Goal: Task Accomplishment & Management: Use online tool/utility

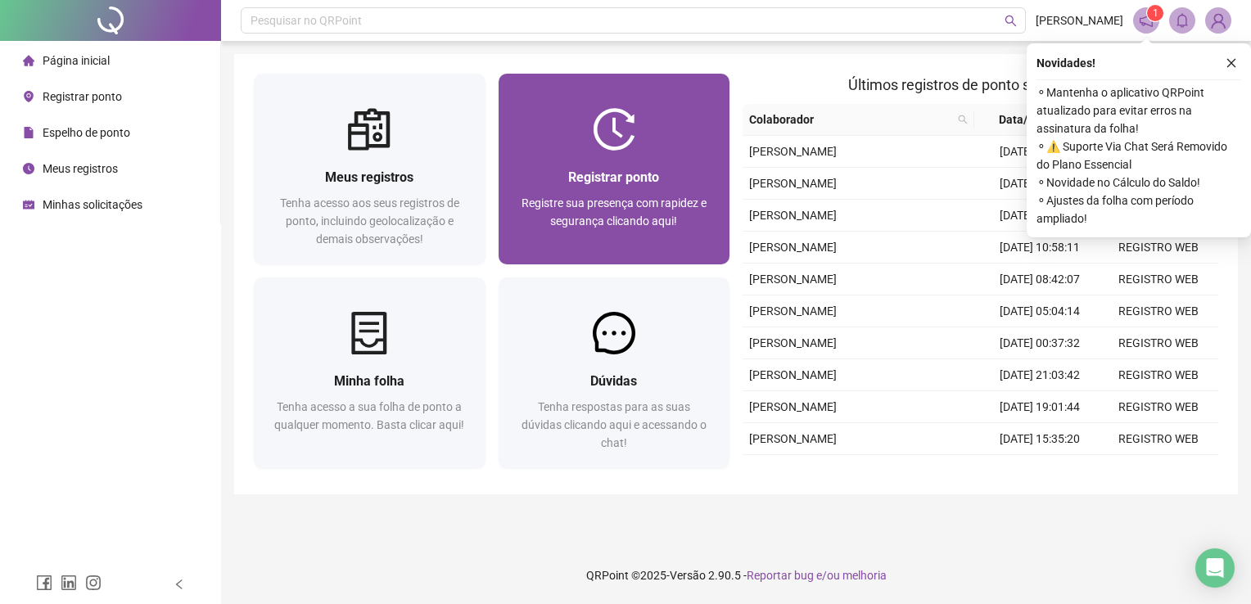
click at [608, 203] on span "Registre sua presença com rapidez e segurança clicando aqui!" at bounding box center [614, 212] width 185 height 31
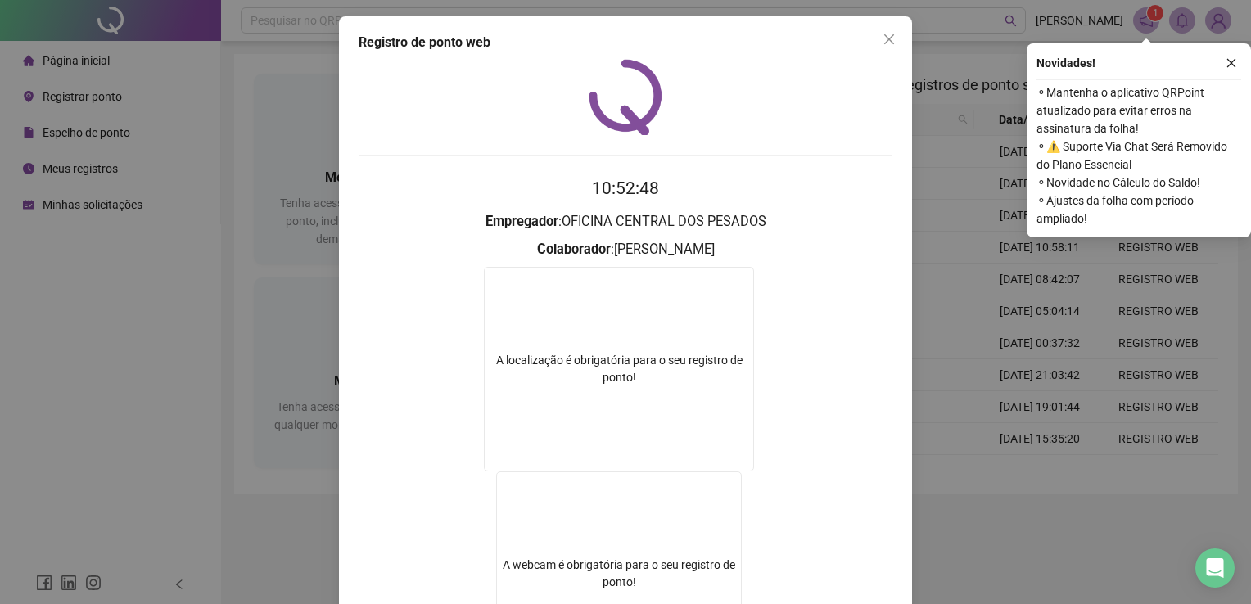
click at [1035, 494] on div "Registro de ponto web 10:52:48 Empregador : OFICINA CENTRAL DOS PESADOS Colabor…" at bounding box center [625, 302] width 1251 height 604
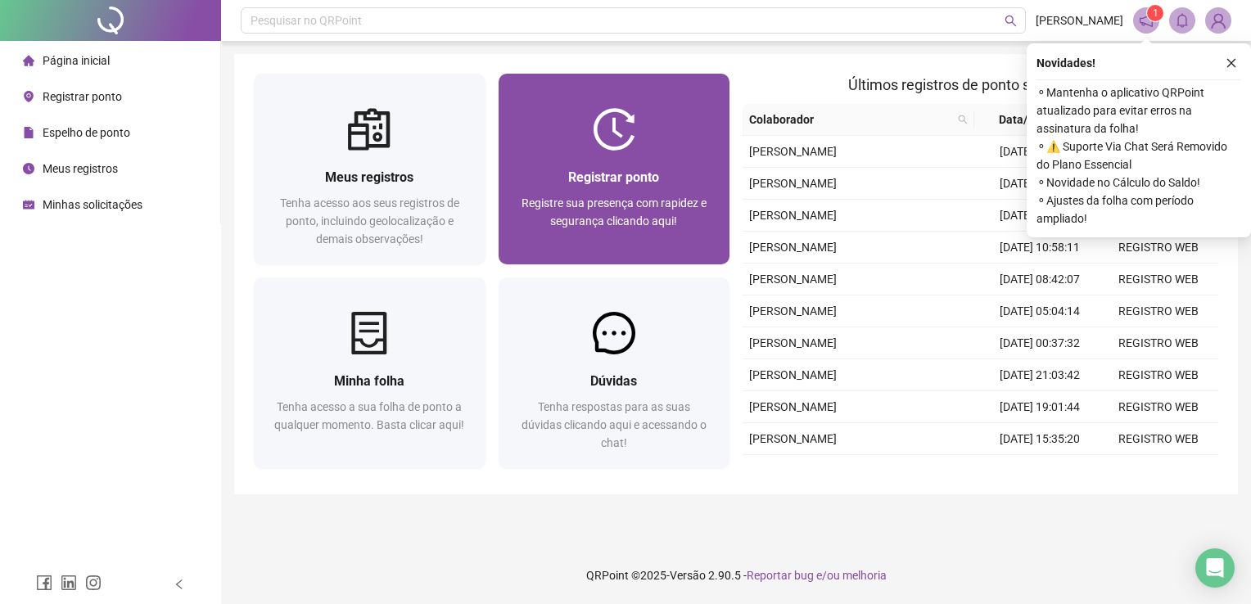
click at [683, 188] on div "Registrar ponto Registre sua presença com rapidez e segurança clicando aqui!" at bounding box center [614, 207] width 192 height 81
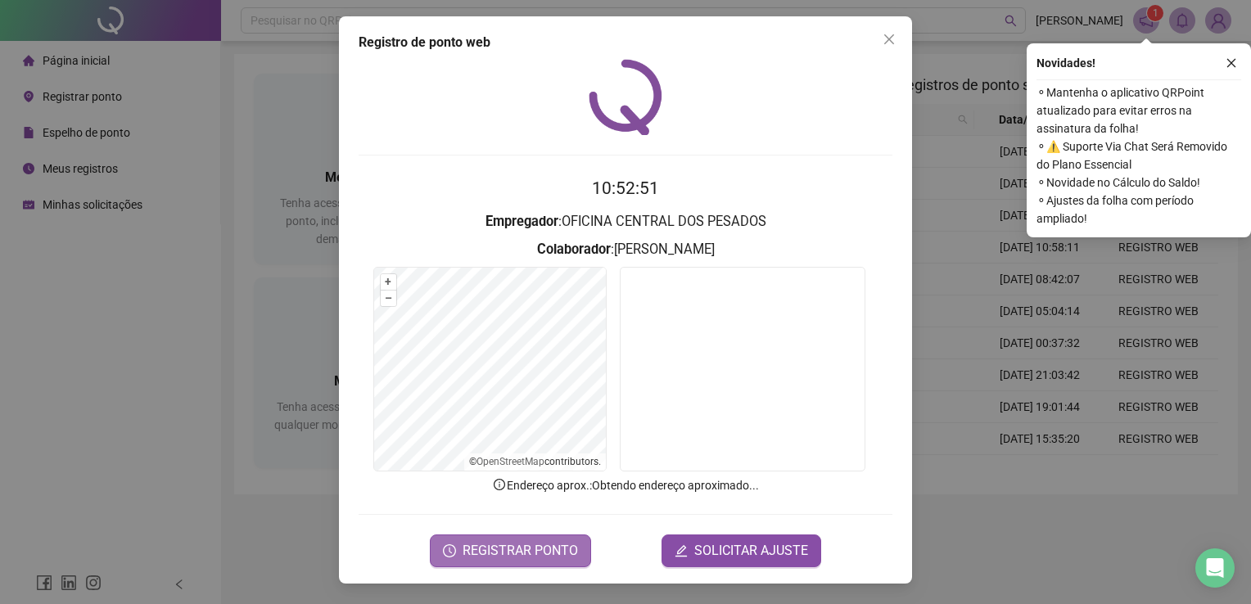
click at [520, 558] on span "REGISTRAR PONTO" at bounding box center [520, 551] width 115 height 20
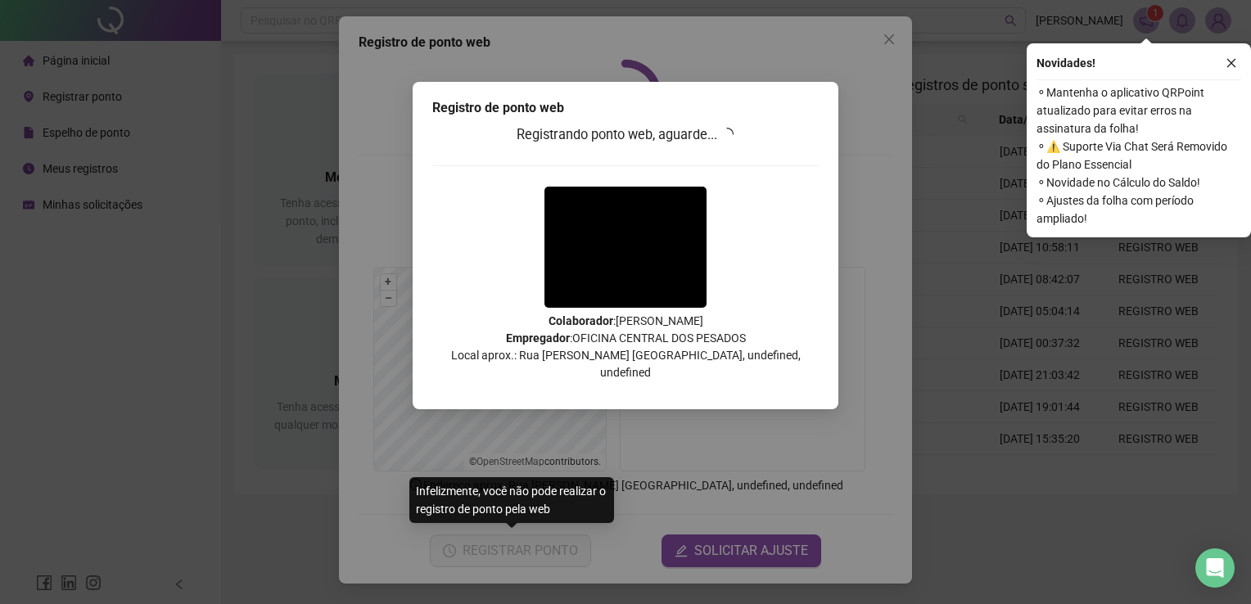
click at [520, 558] on div "Registro de ponto web Registrando ponto web, aguarde... Colaborador : [PERSON_N…" at bounding box center [625, 302] width 1251 height 604
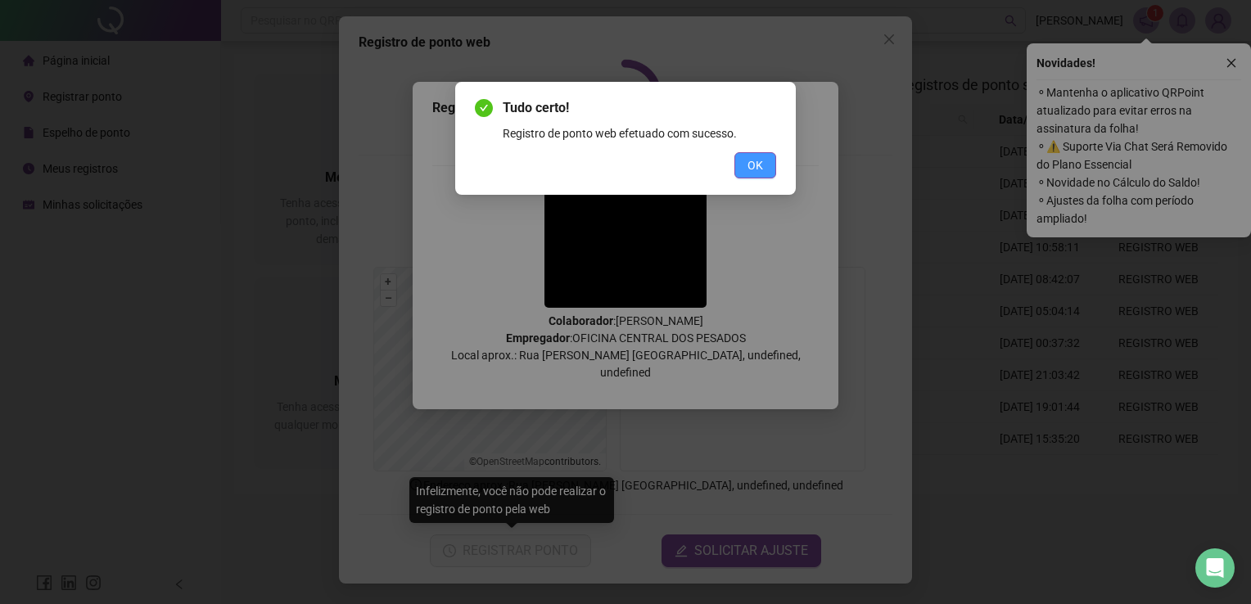
click at [751, 165] on span "OK" at bounding box center [756, 165] width 16 height 18
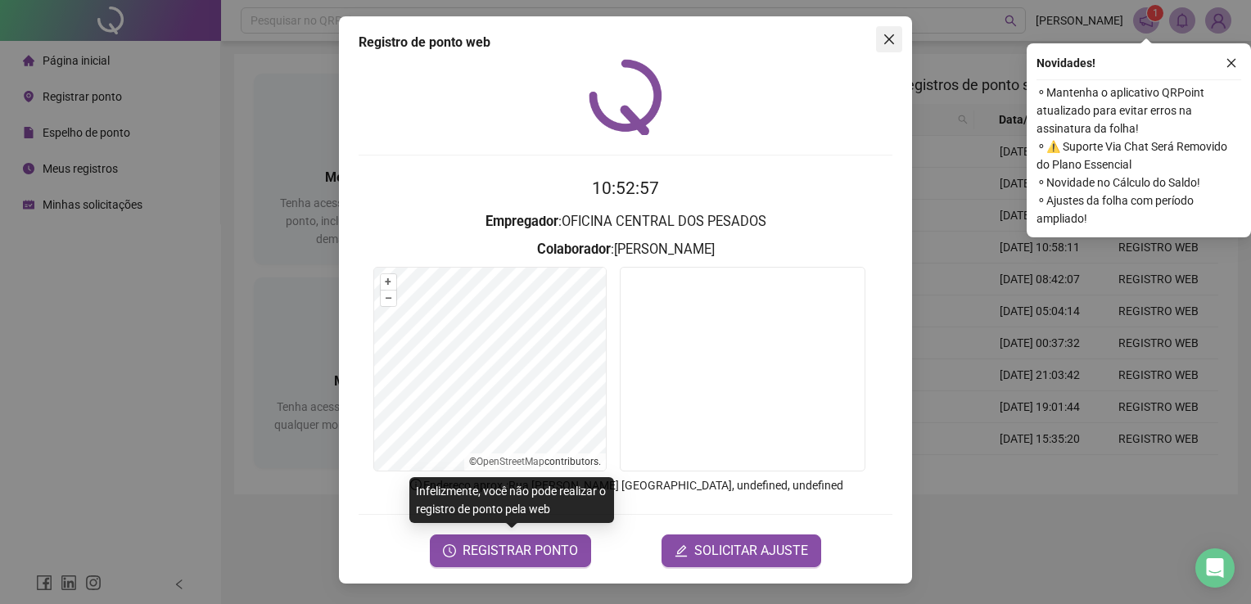
click at [891, 43] on icon "close" at bounding box center [889, 39] width 13 height 13
